Goal: Task Accomplishment & Management: Manage account settings

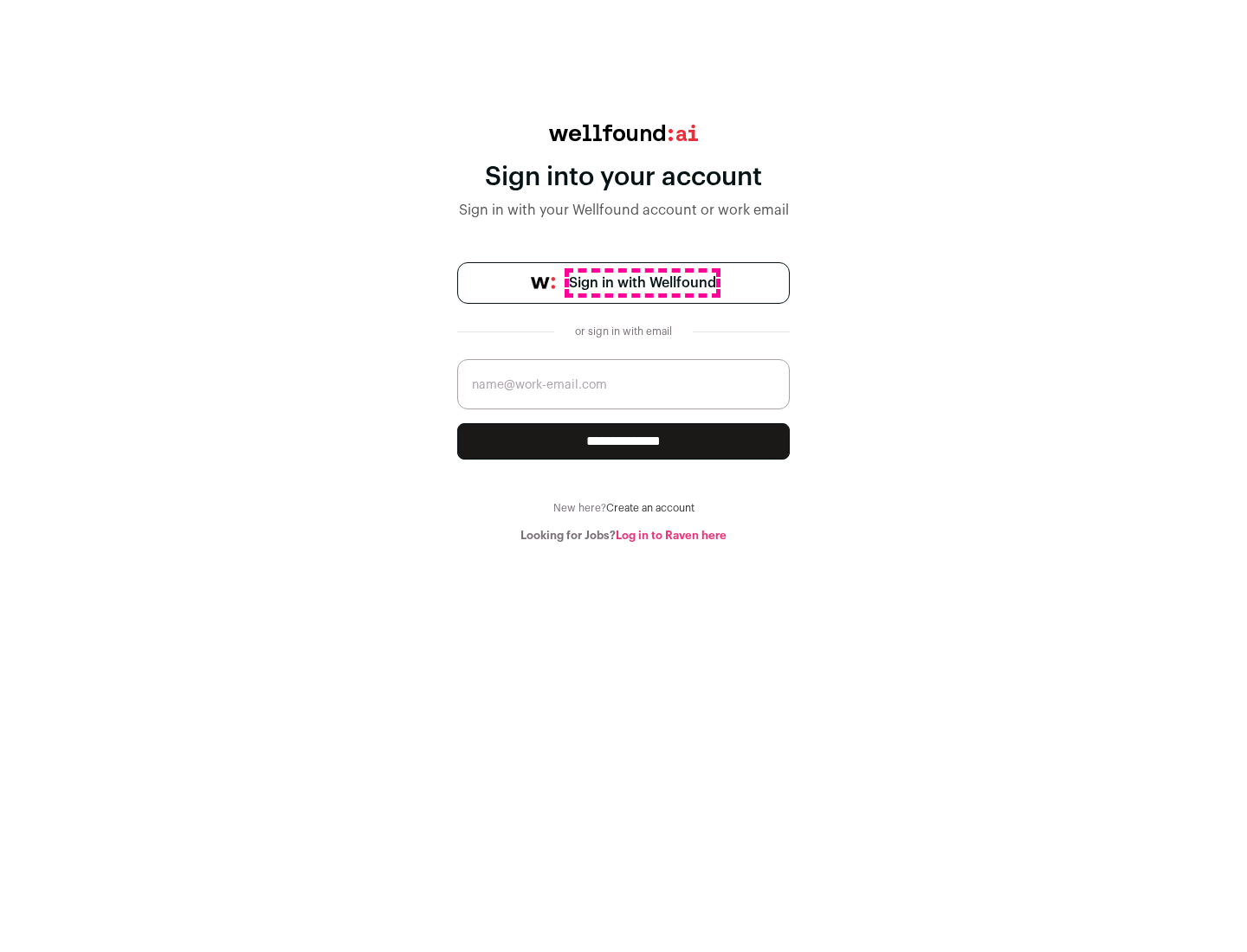
click at [642, 283] on span "Sign in with Wellfound" at bounding box center [642, 283] width 147 height 21
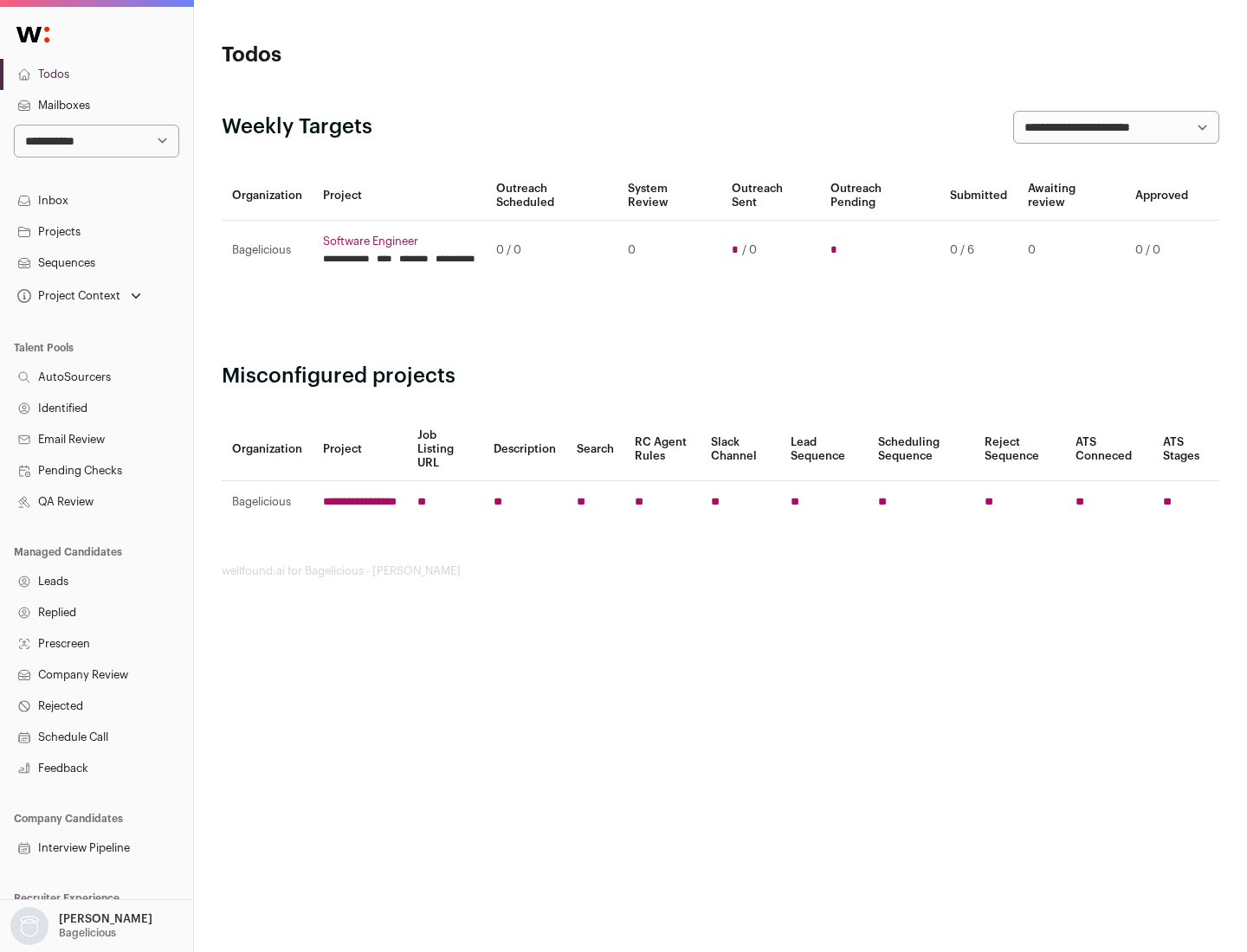
click at [96, 232] on link "Projects" at bounding box center [96, 232] width 193 height 31
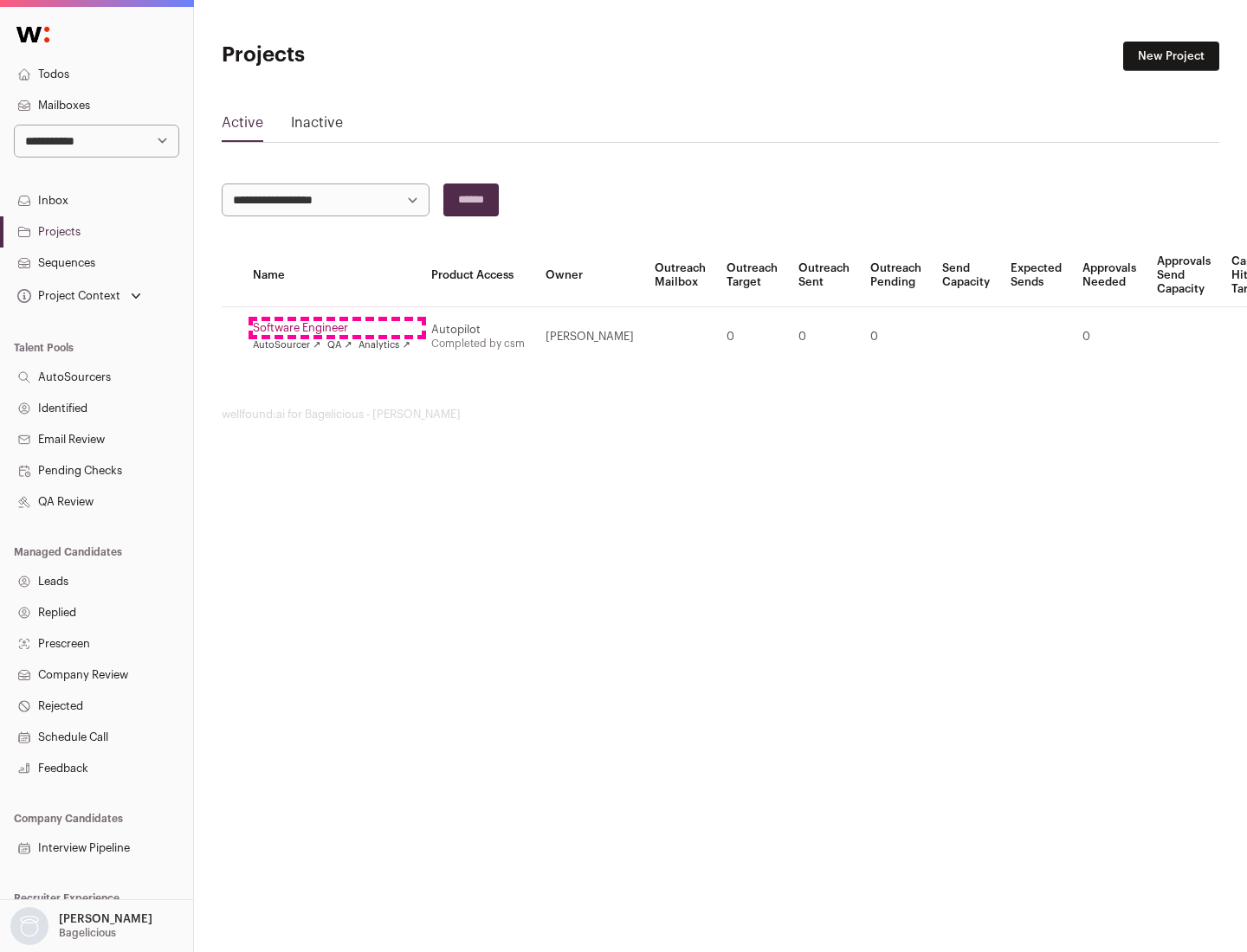
click at [337, 328] on link "Software Engineer" at bounding box center [331, 327] width 158 height 14
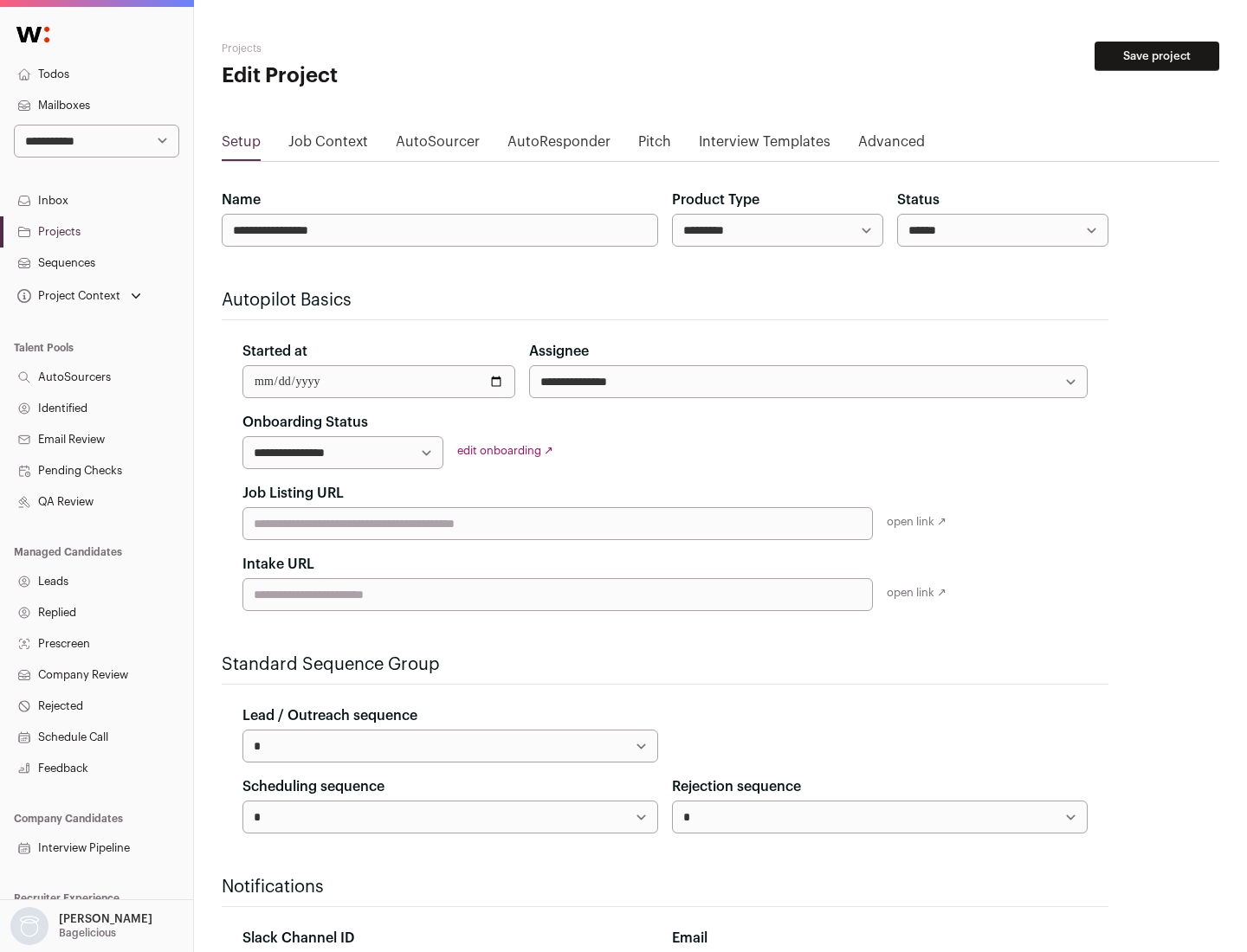
click at [1157, 56] on button "Save project" at bounding box center [1156, 56] width 124 height 29
